Goal: Navigation & Orientation: Find specific page/section

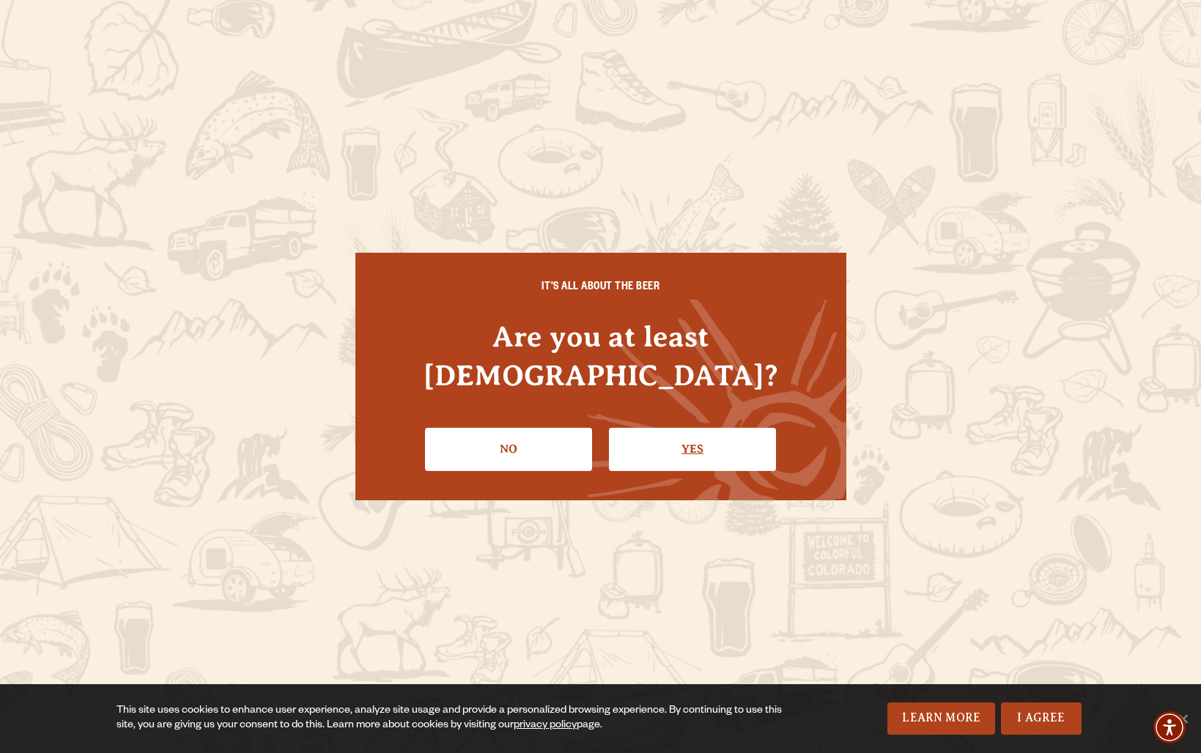
click at [733, 428] on link "Yes" at bounding box center [692, 449] width 167 height 42
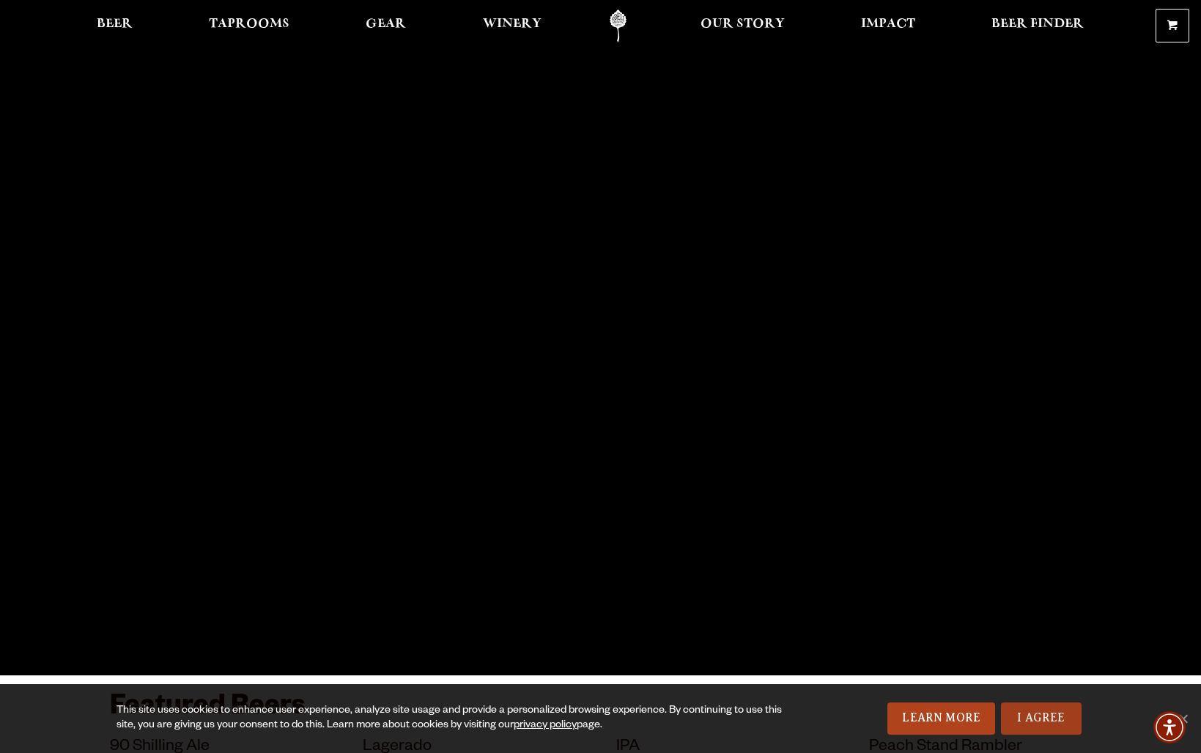
click at [1039, 713] on link "I Agree" at bounding box center [1041, 718] width 81 height 32
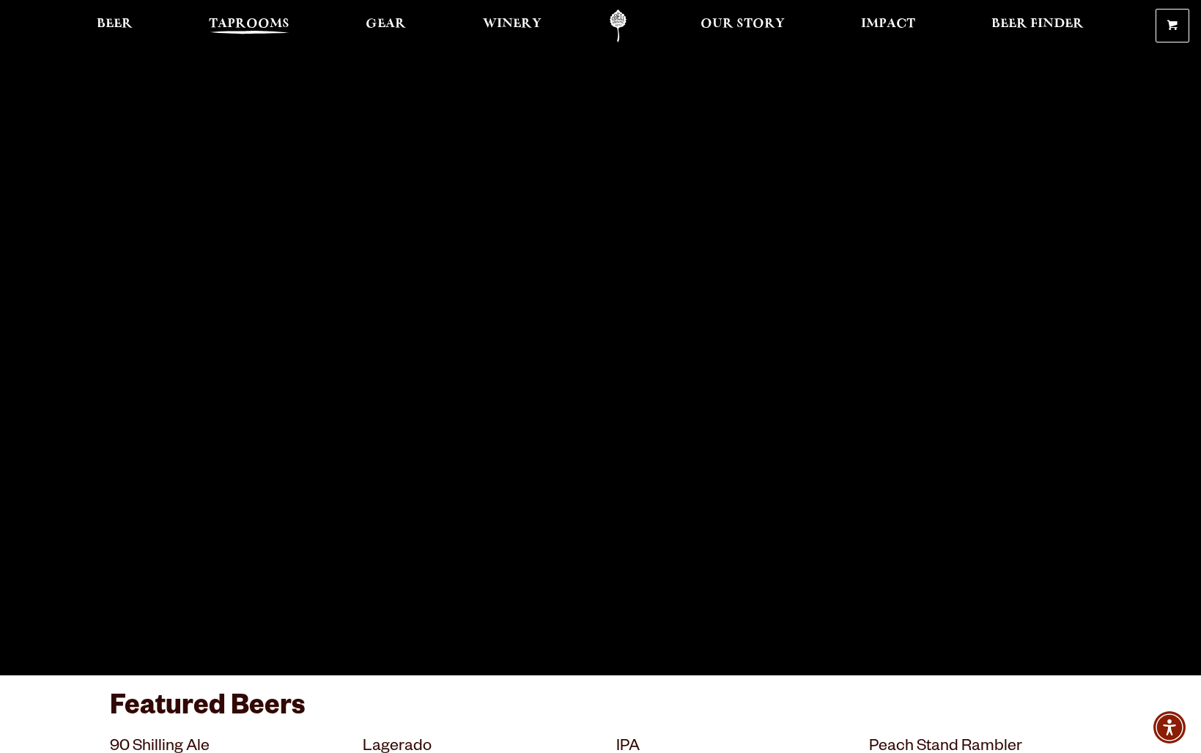
click at [241, 21] on span "Taprooms" at bounding box center [249, 24] width 81 height 12
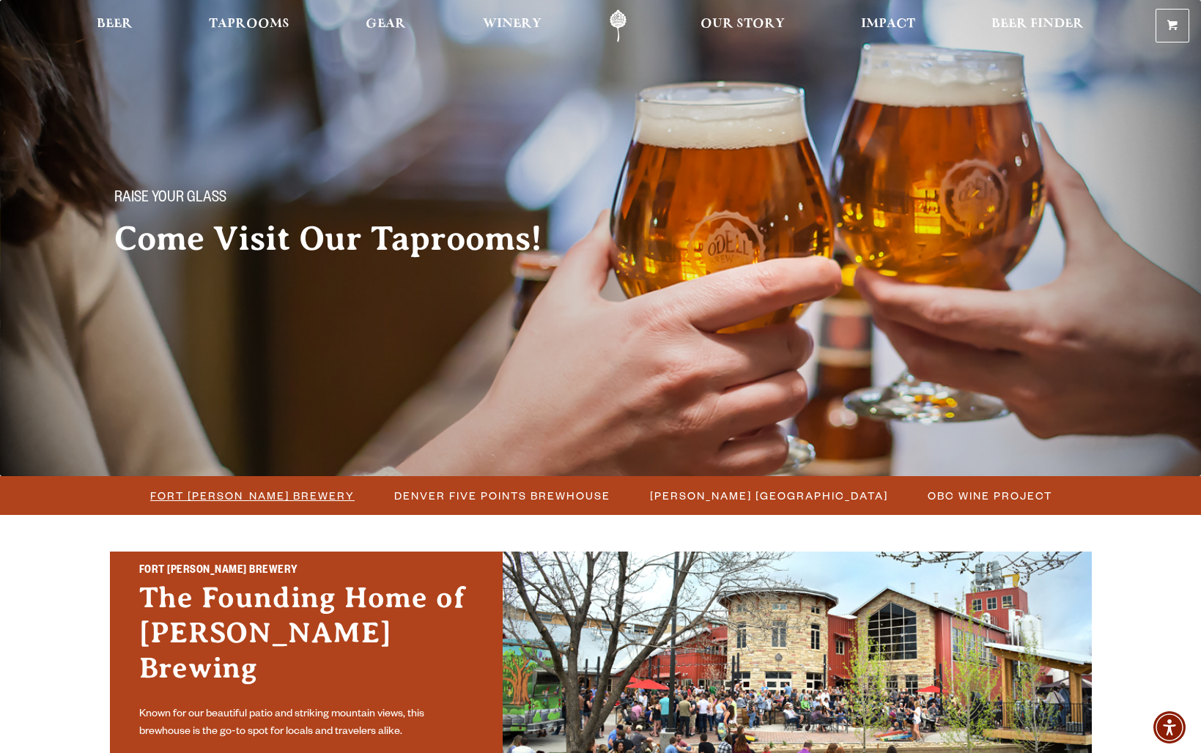
click at [273, 492] on span "Fort Collins Brewery" at bounding box center [252, 495] width 204 height 21
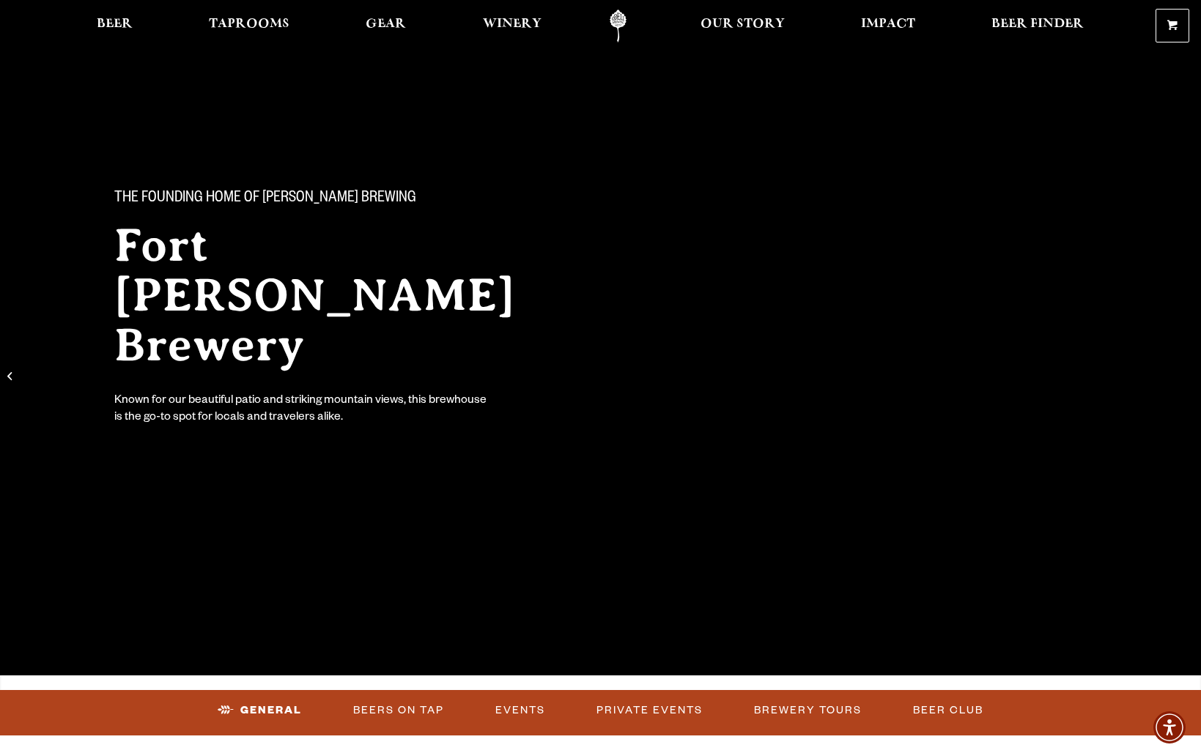
scroll to position [1, 0]
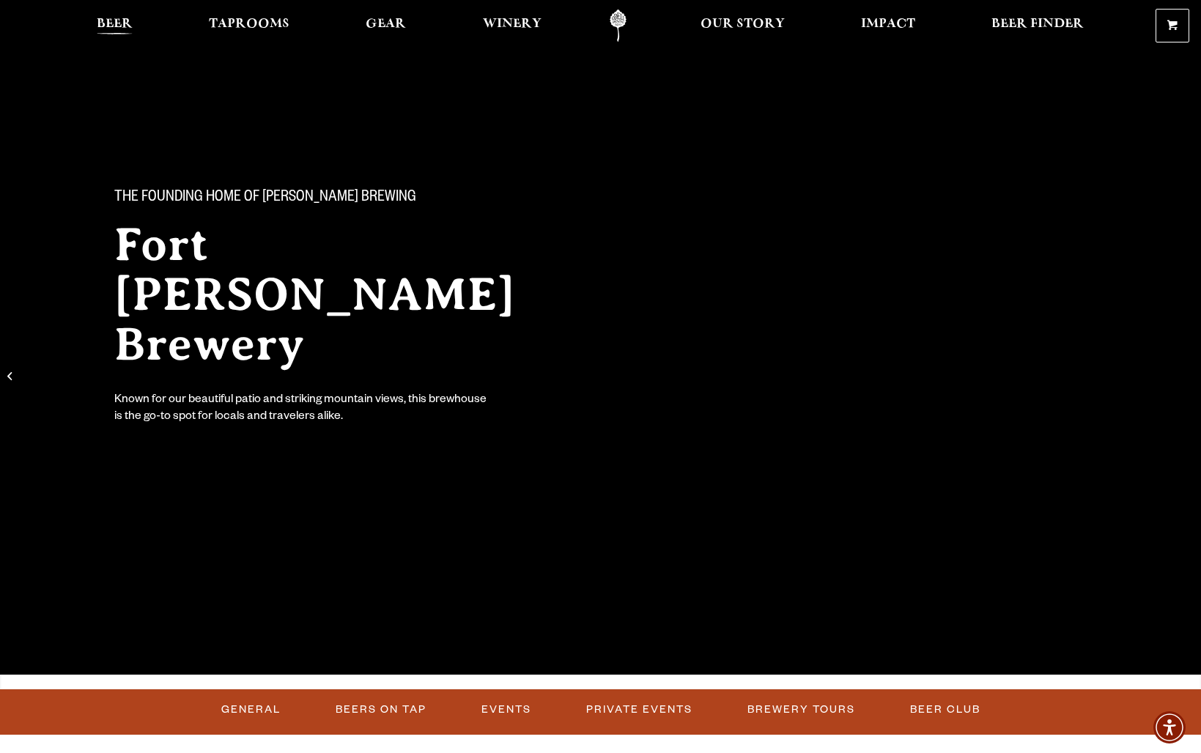
click at [118, 18] on link "Beer" at bounding box center [114, 26] width 55 height 32
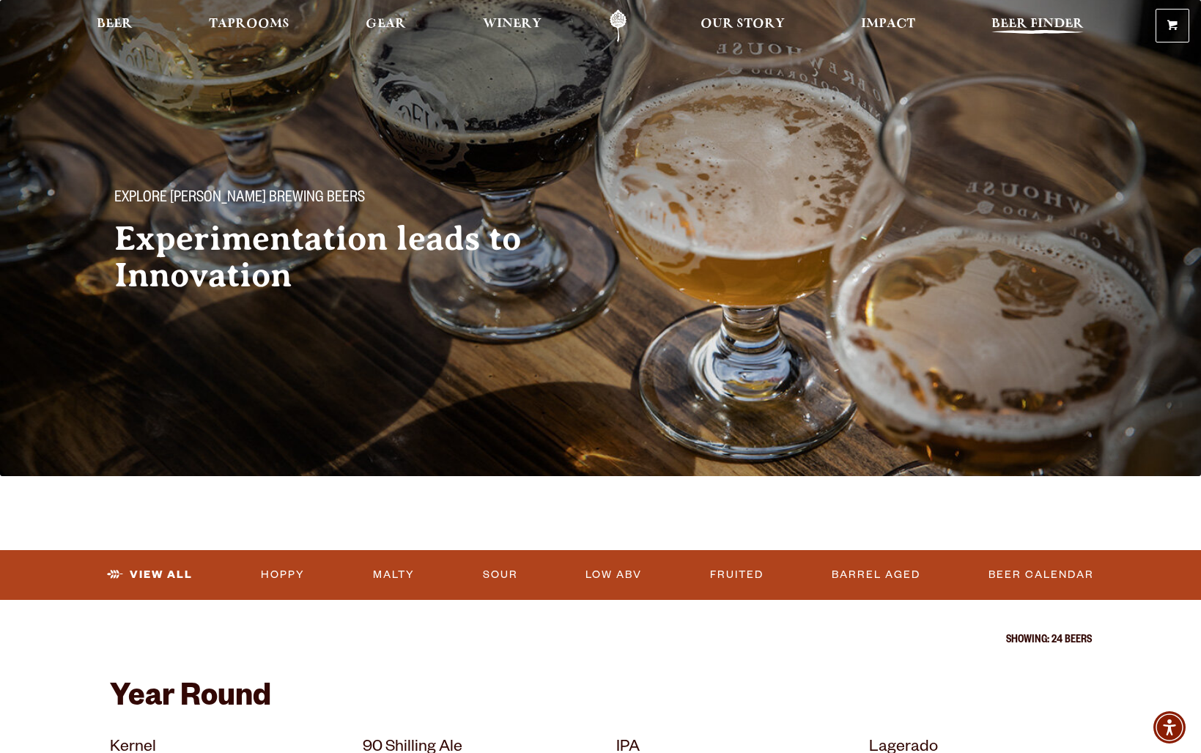
click at [1009, 20] on span "Beer Finder" at bounding box center [1037, 24] width 92 height 12
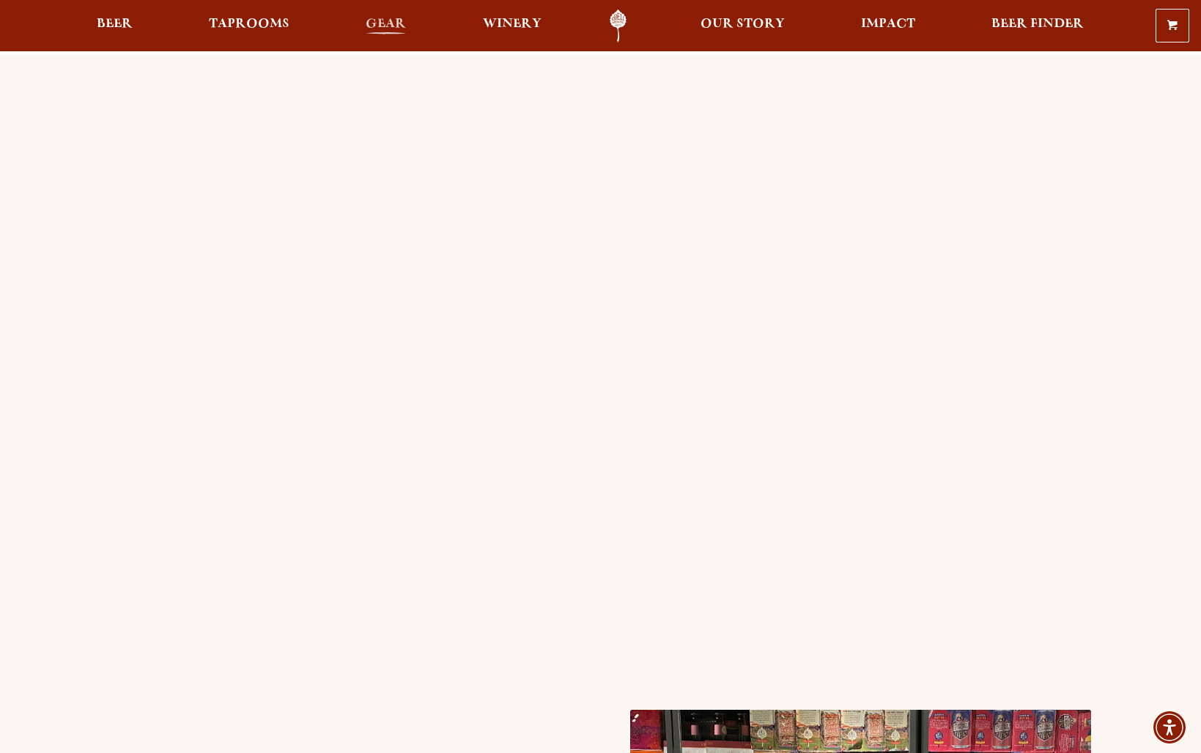
click at [379, 26] on span "Gear" at bounding box center [386, 24] width 40 height 12
click at [706, 26] on span "Our Story" at bounding box center [742, 24] width 84 height 12
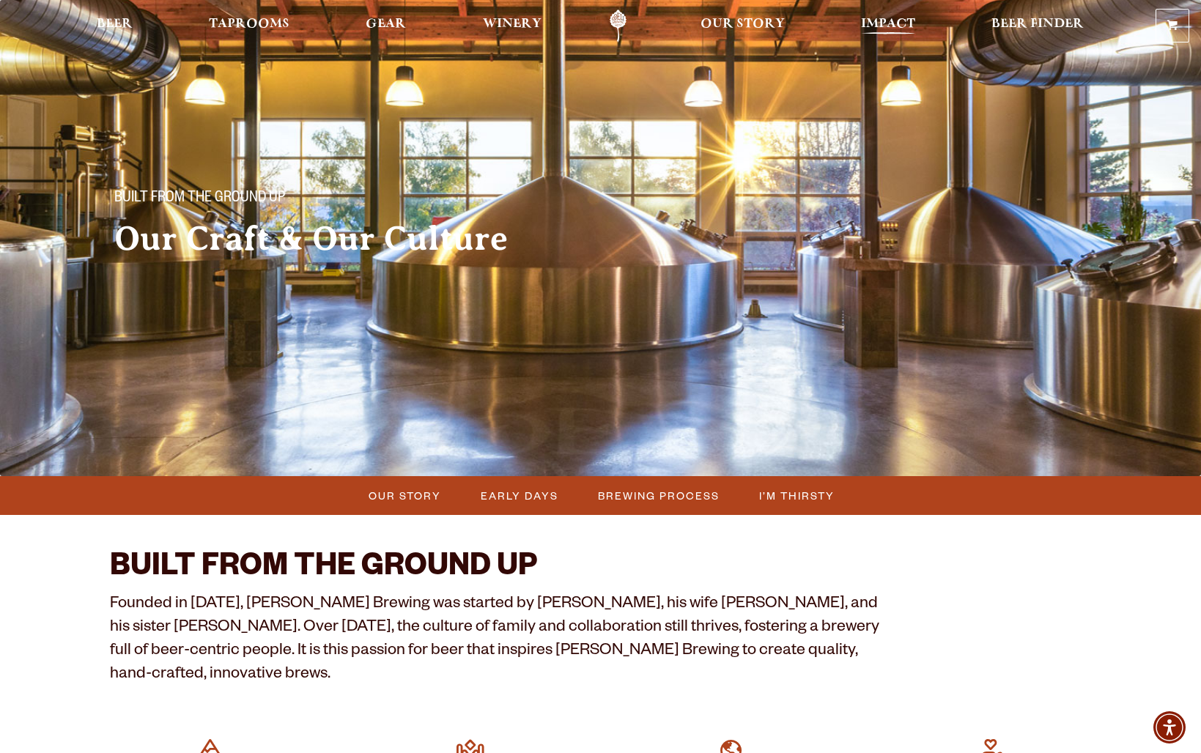
click at [866, 18] on link "Impact" at bounding box center [887, 26] width 73 height 33
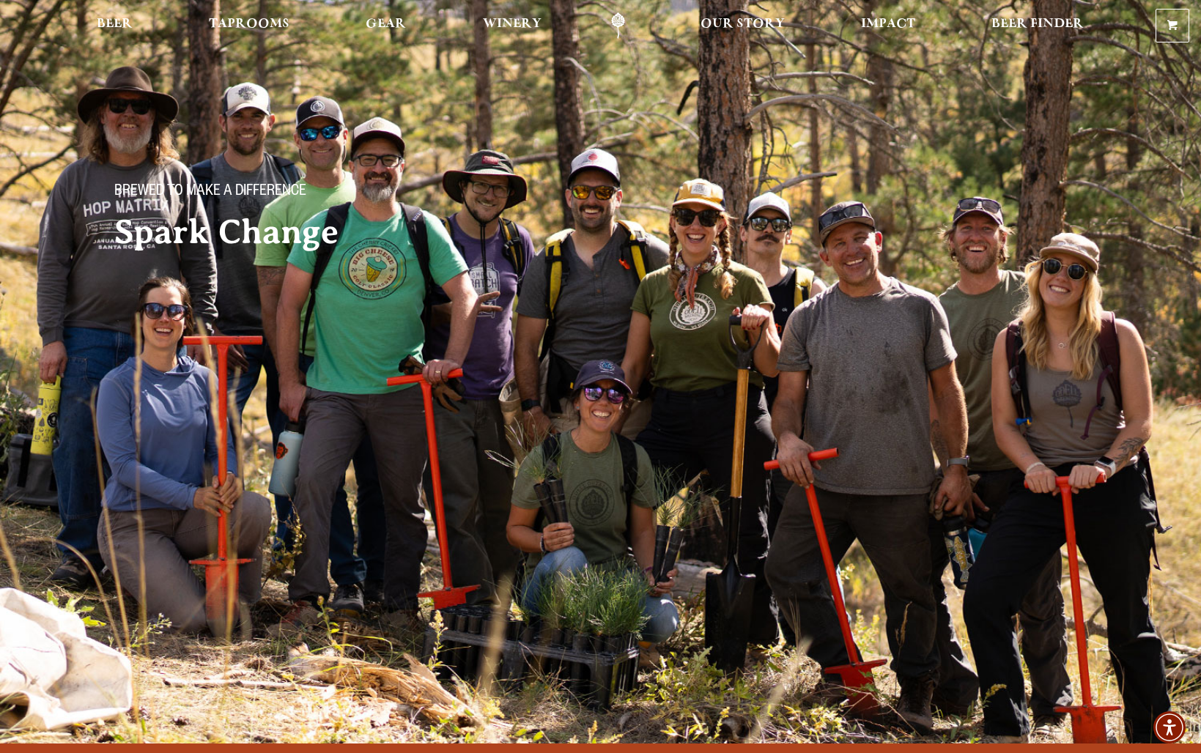
scroll to position [7, 0]
click at [999, 19] on span "Beer Finder" at bounding box center [1037, 24] width 92 height 12
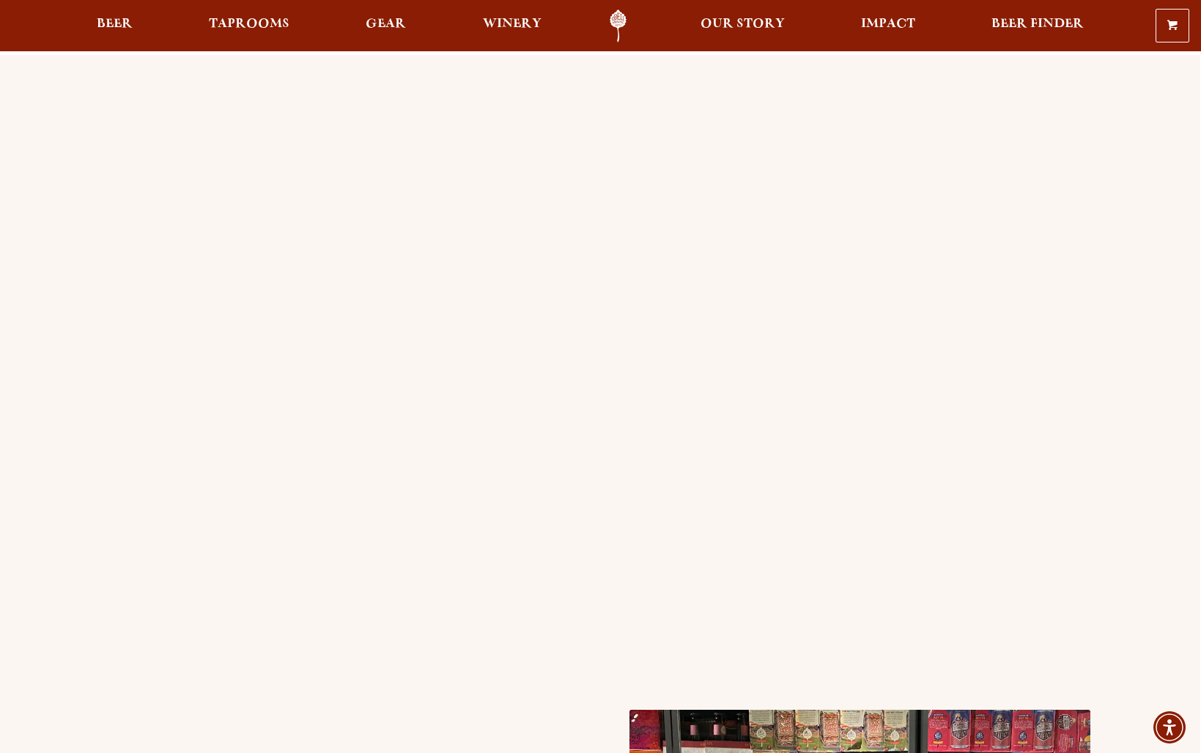
scroll to position [3, 1]
click at [84, 18] on div "Beer Taprooms Gear Winery Our Story Impact Beer Finder Menu Menu" at bounding box center [578, 26] width 1055 height 30
click at [104, 17] on link "Beer" at bounding box center [114, 26] width 55 height 30
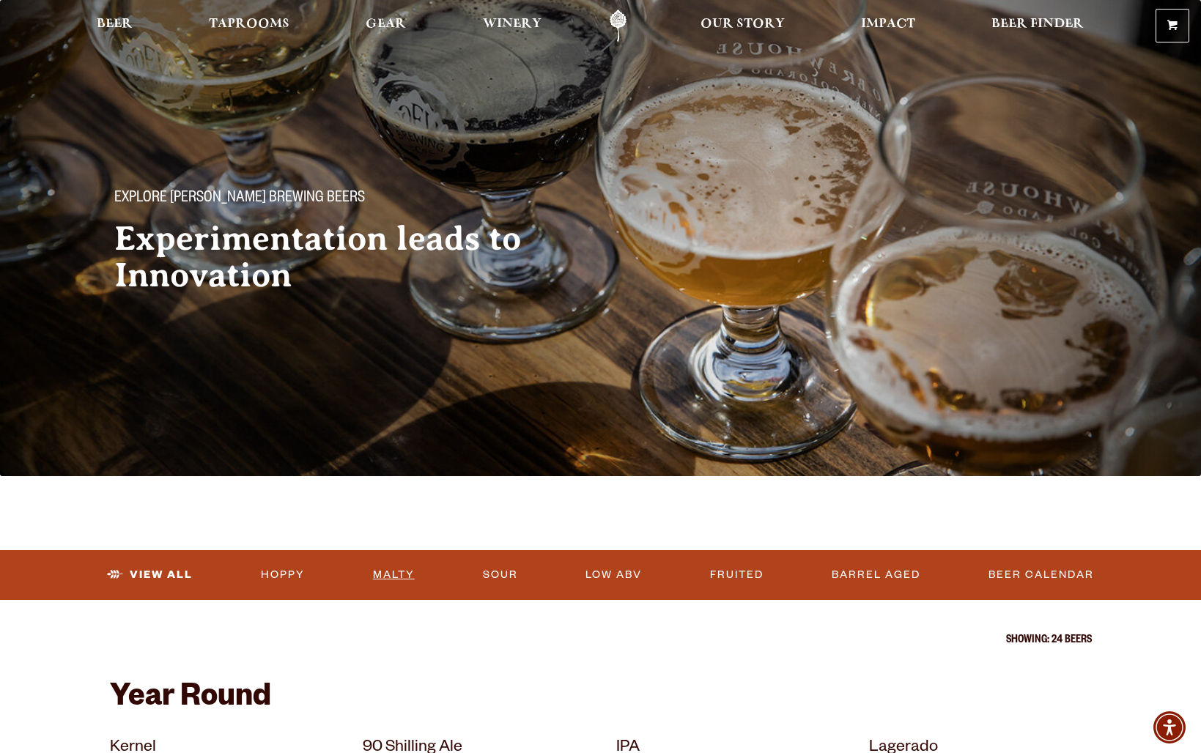
click at [395, 574] on link "Malty" at bounding box center [393, 575] width 53 height 34
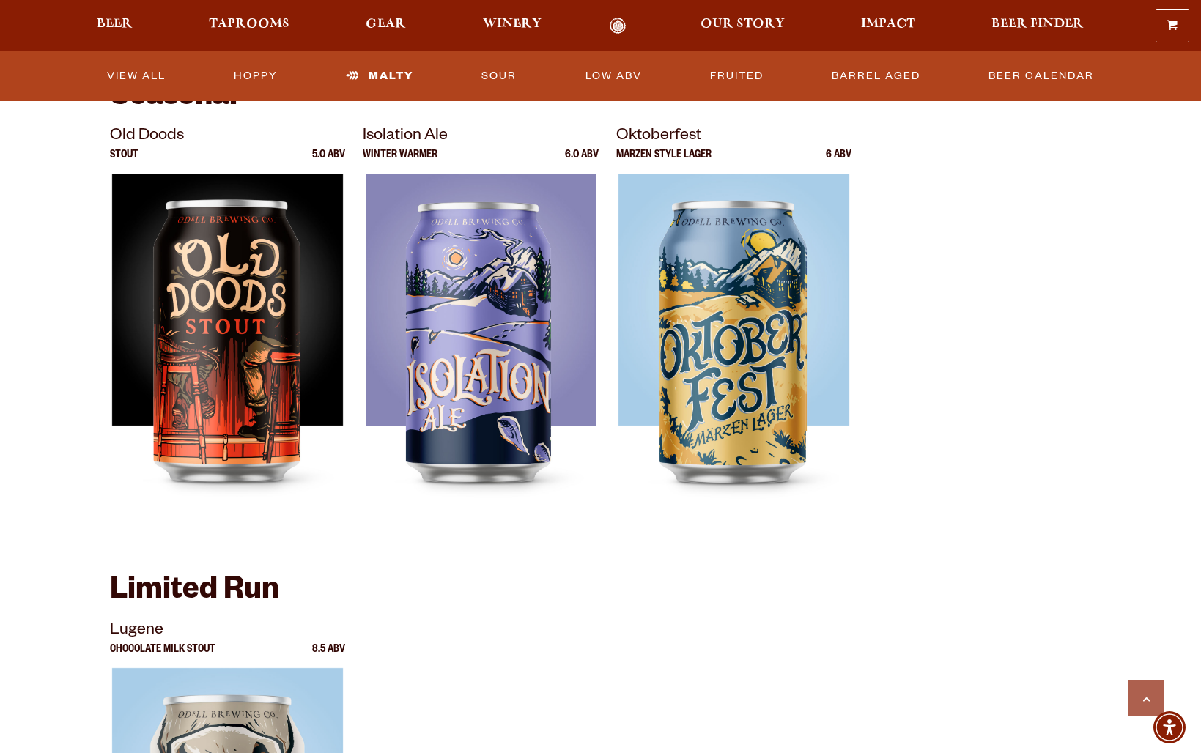
scroll to position [990, 0]
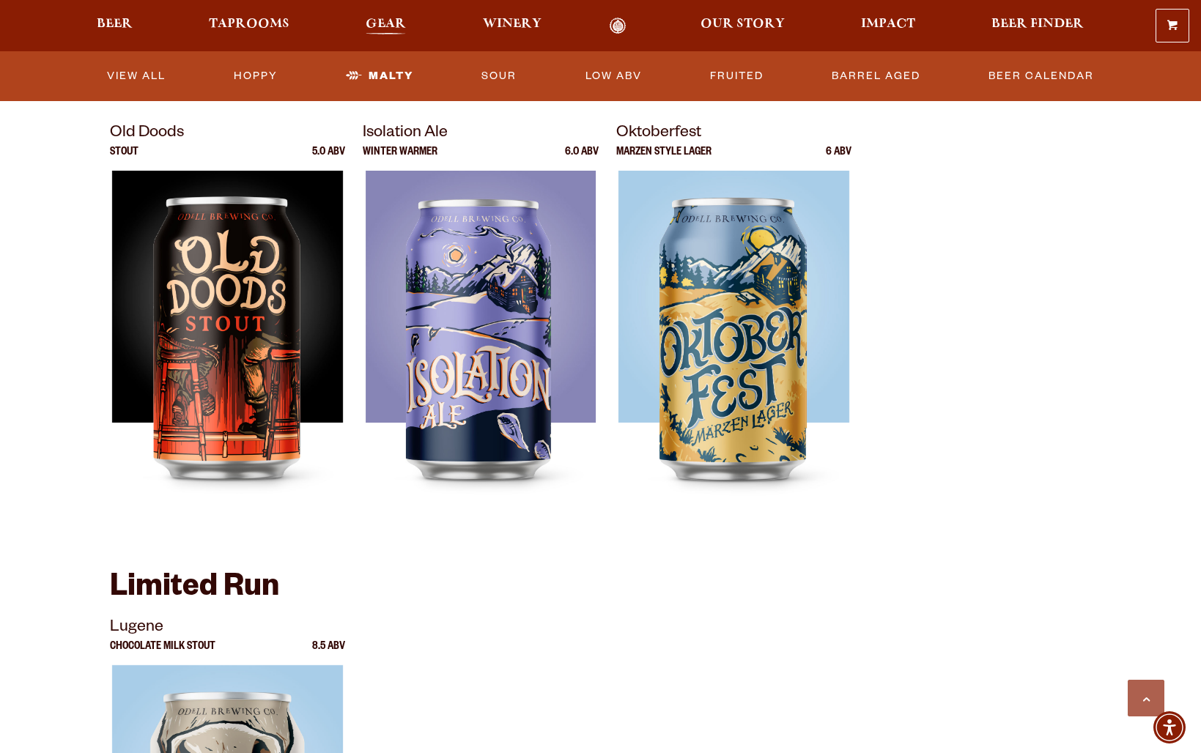
click at [382, 21] on span "Gear" at bounding box center [386, 24] width 40 height 12
